Goal: Information Seeking & Learning: Check status

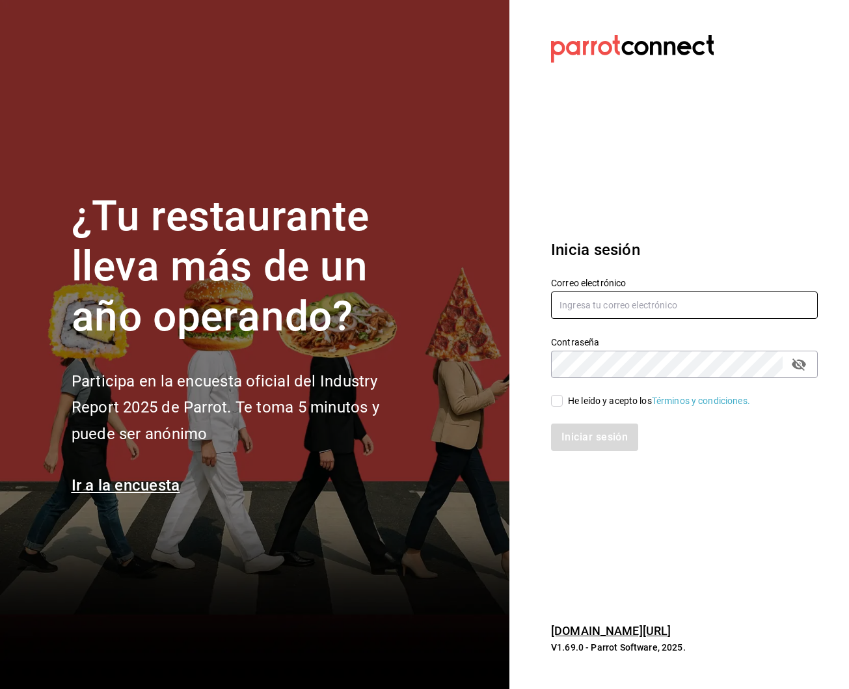
type input "[EMAIL_ADDRESS][DOMAIN_NAME]"
click at [559, 396] on input "He leído y acepto los Términos y condiciones." at bounding box center [557, 401] width 12 height 12
checkbox input "true"
click at [594, 440] on button "Iniciar sesión" at bounding box center [595, 436] width 88 height 27
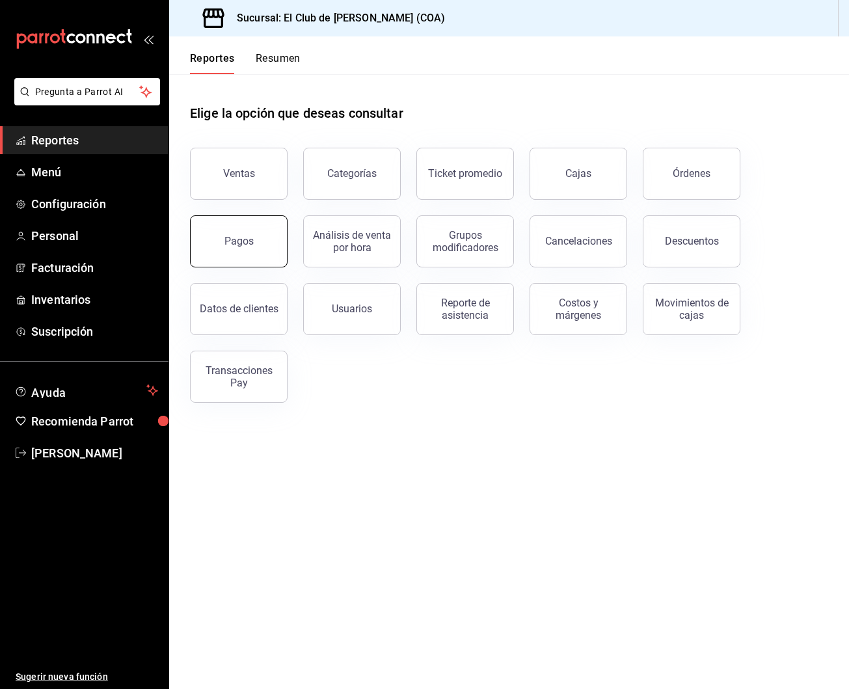
click at [266, 251] on button "Pagos" at bounding box center [239, 241] width 98 height 52
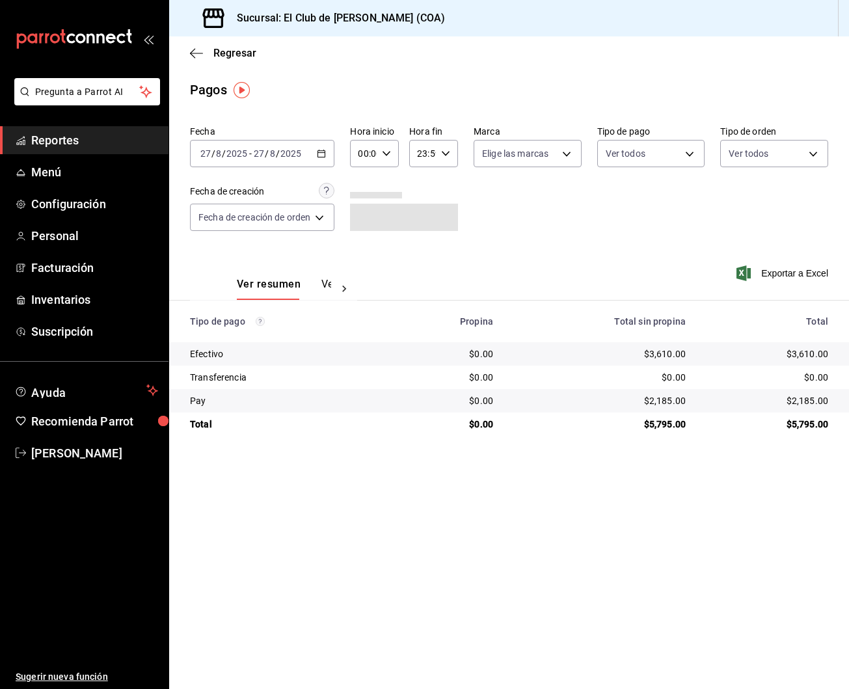
click at [390, 157] on icon "button" at bounding box center [386, 153] width 9 height 9
click at [365, 184] on span "15" at bounding box center [364, 179] width 4 height 10
type input "15:00"
click at [596, 224] on div at bounding box center [424, 344] width 849 height 689
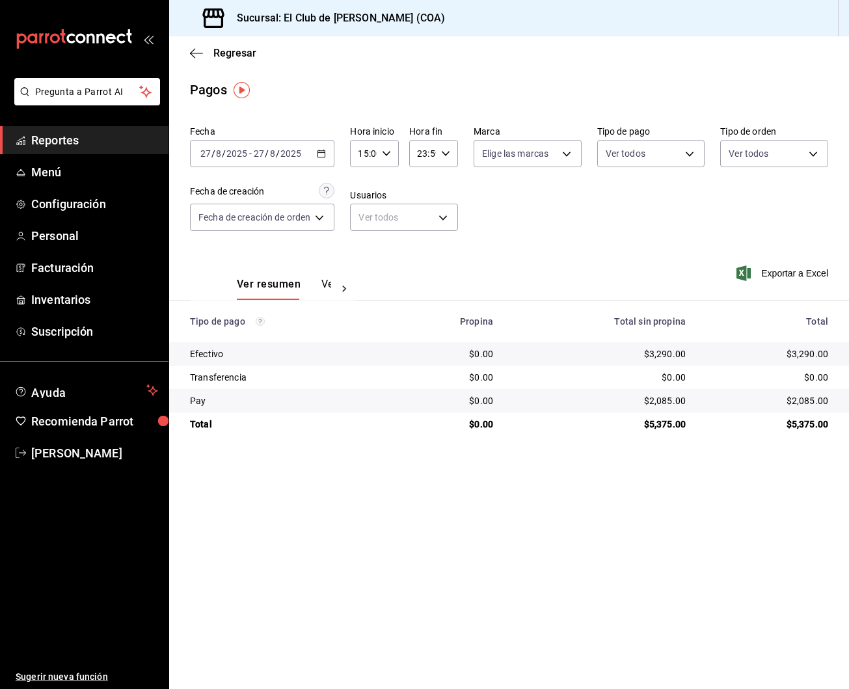
click at [109, 137] on span "Reportes" at bounding box center [94, 140] width 127 height 18
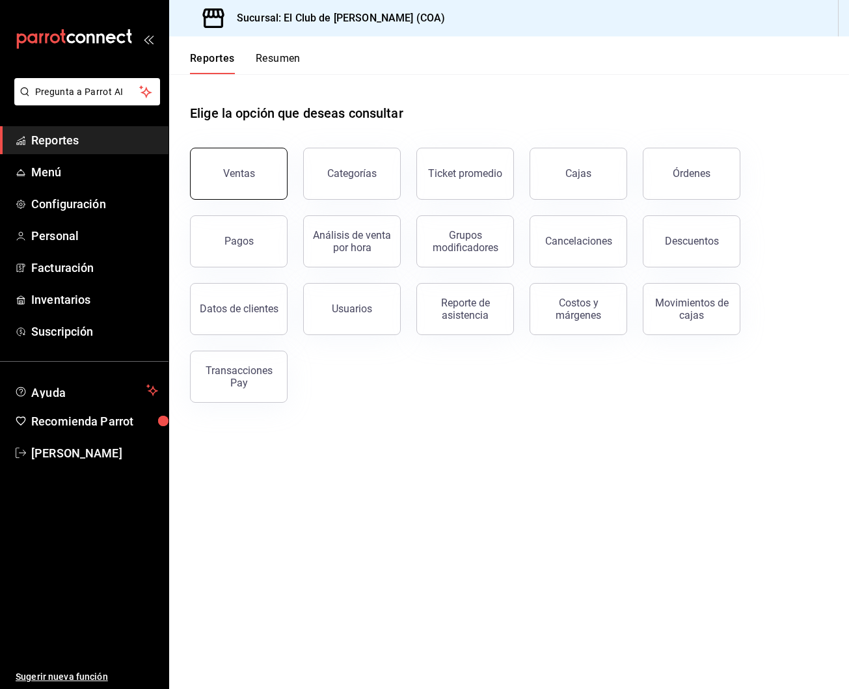
click at [261, 182] on button "Ventas" at bounding box center [239, 174] width 98 height 52
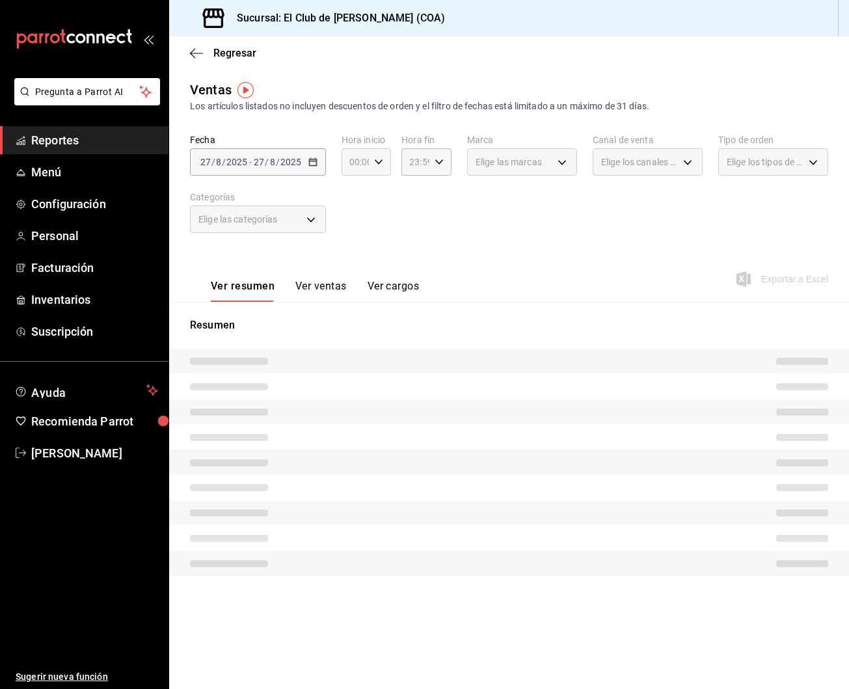
click at [369, 161] on div "00:00 Hora inicio" at bounding box center [366, 161] width 50 height 27
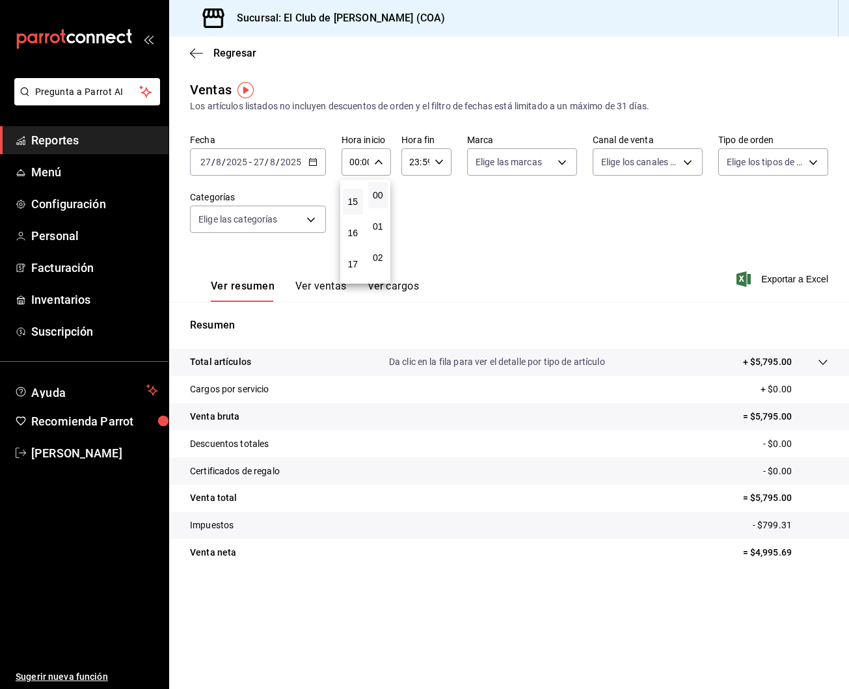
click at [353, 215] on button "15" at bounding box center [353, 202] width 20 height 26
type input "15:00"
click at [323, 281] on div at bounding box center [424, 344] width 849 height 689
click at [317, 287] on button "Ver ventas" at bounding box center [320, 291] width 51 height 22
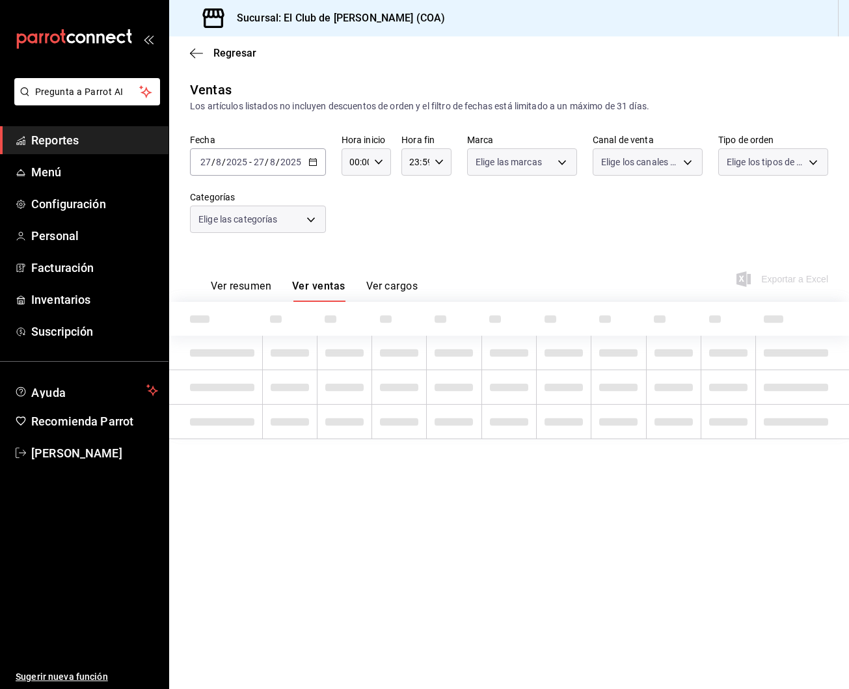
type input "15:00"
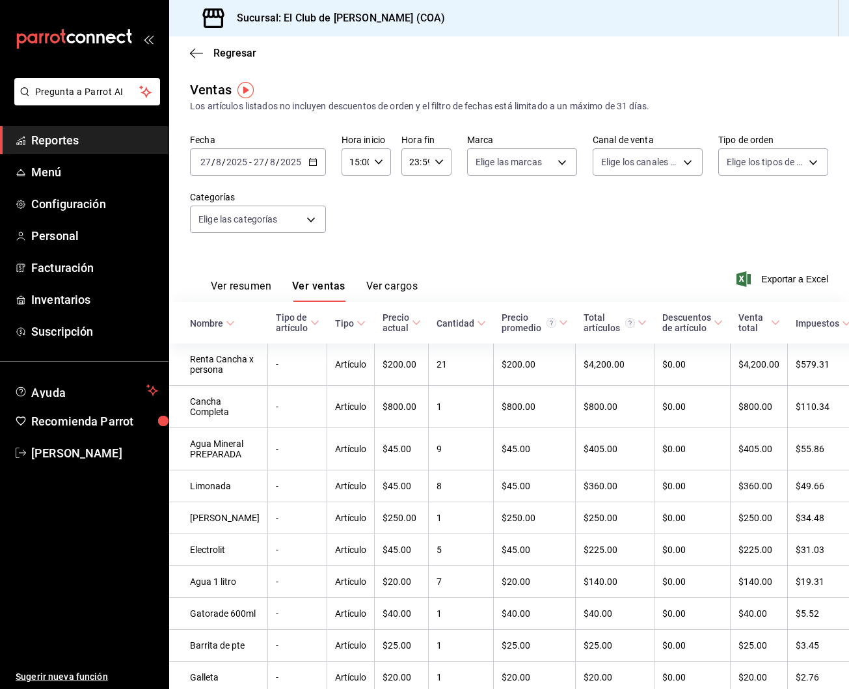
click at [110, 133] on span "Reportes" at bounding box center [94, 140] width 127 height 18
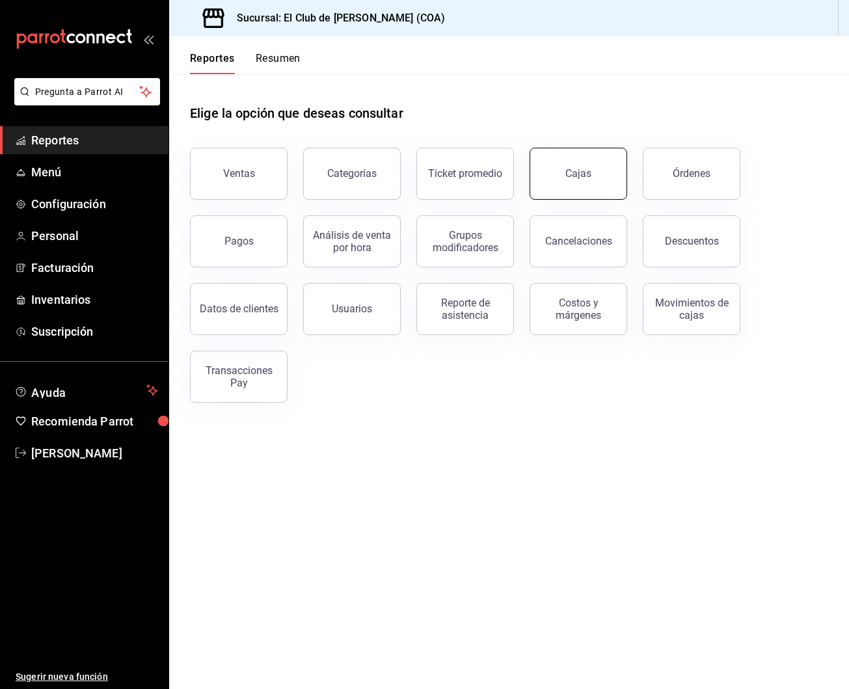
click at [602, 161] on button "Cajas" at bounding box center [578, 174] width 98 height 52
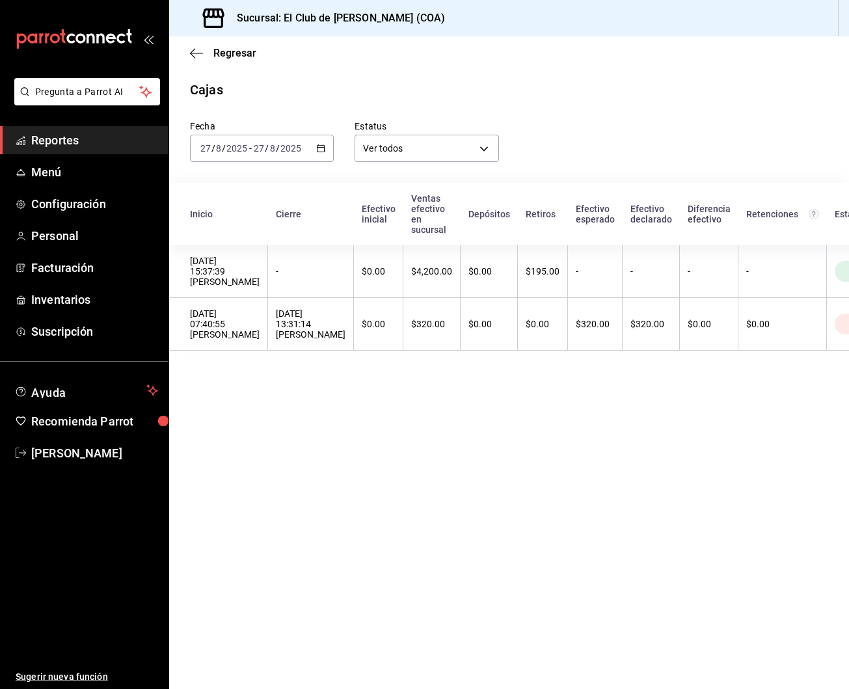
click at [98, 145] on span "Reportes" at bounding box center [94, 140] width 127 height 18
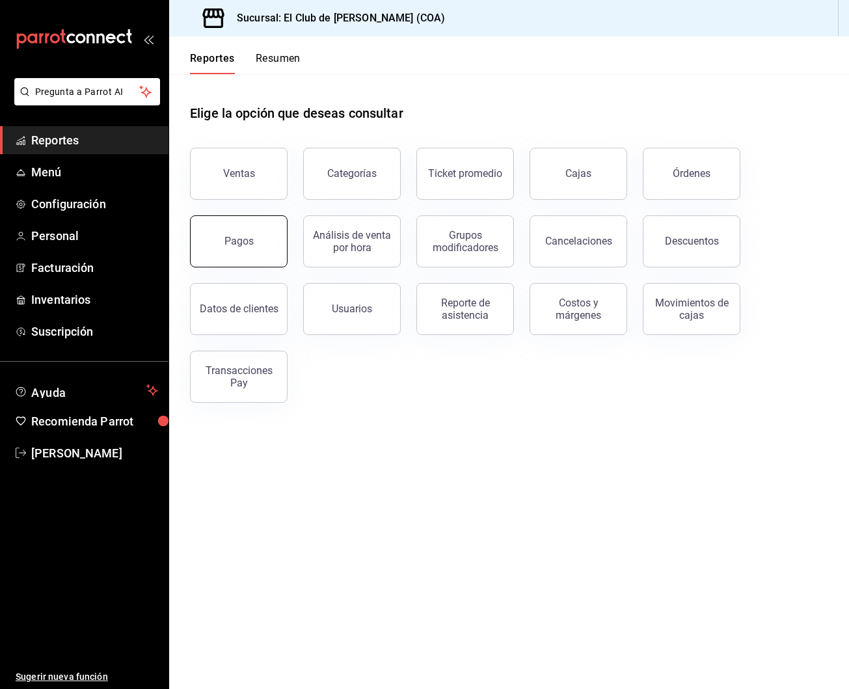
click at [241, 233] on button "Pagos" at bounding box center [239, 241] width 98 height 52
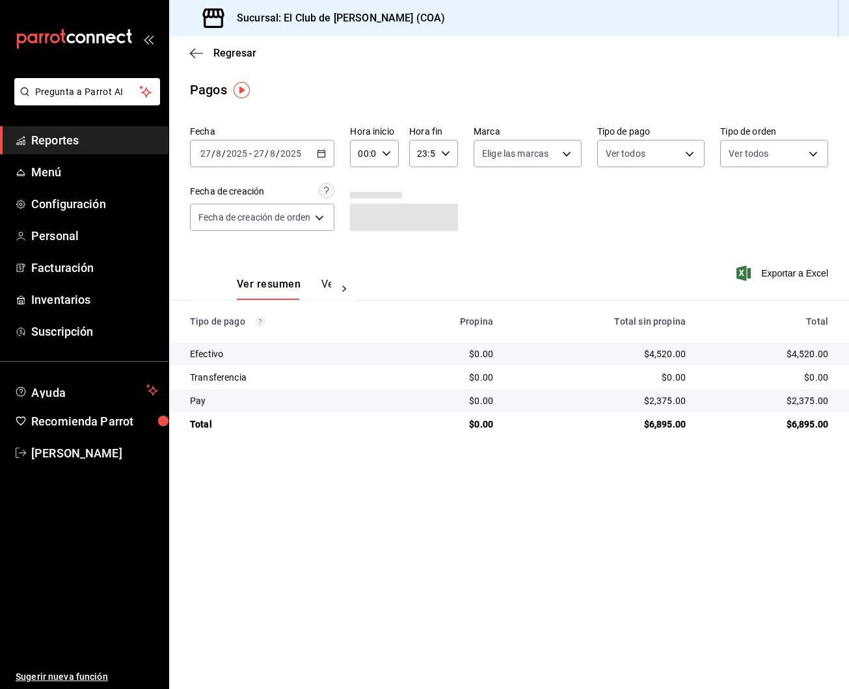
click at [384, 146] on div "00:00 Hora inicio" at bounding box center [374, 153] width 49 height 27
click at [365, 230] on span "15" at bounding box center [364, 224] width 4 height 10
type input "15:00"
click at [618, 238] on div at bounding box center [424, 344] width 849 height 689
